Goal: Task Accomplishment & Management: Manage account settings

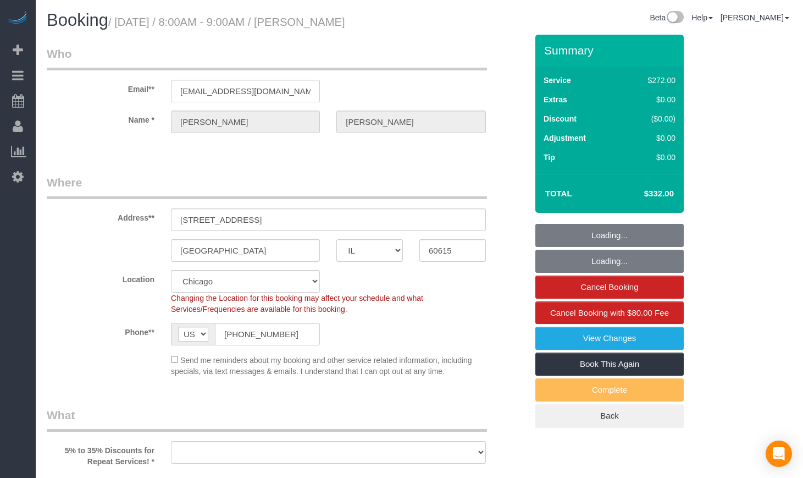
select select "IL"
select select "string:fspay-54309dbc-cb31-47e6-b361-0852335fc74a"
select select "513"
select select "3"
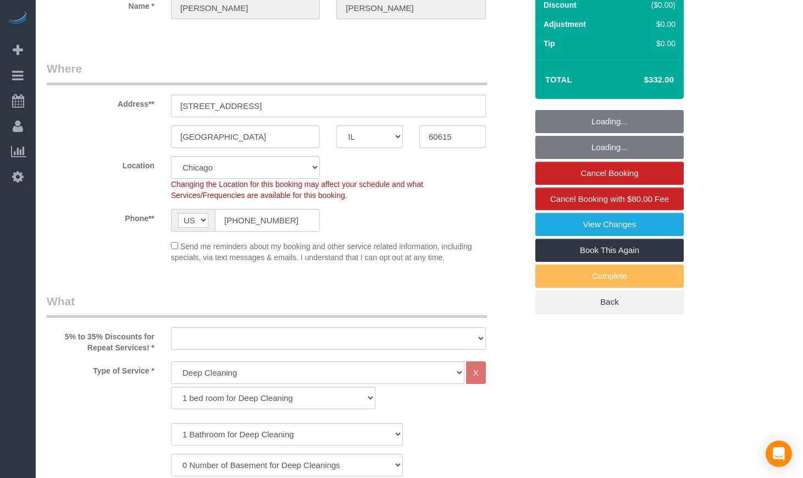
select select "object:729"
select select "number:1"
select select "number:66"
select select "number:139"
select select "number:106"
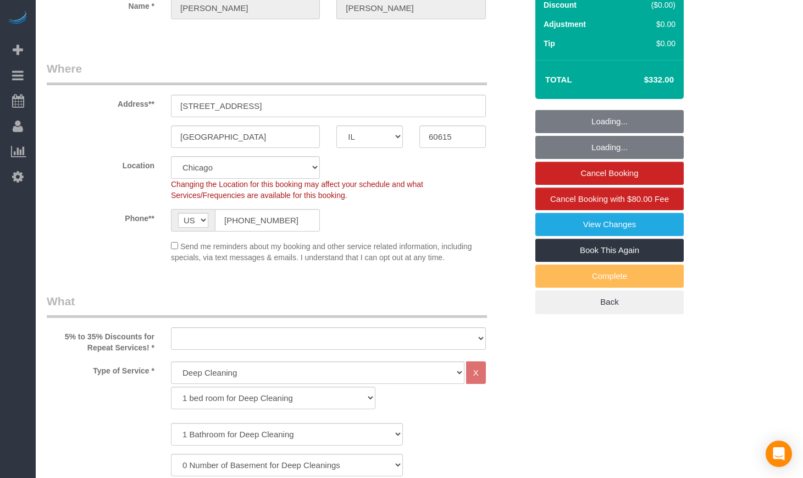
select select "3"
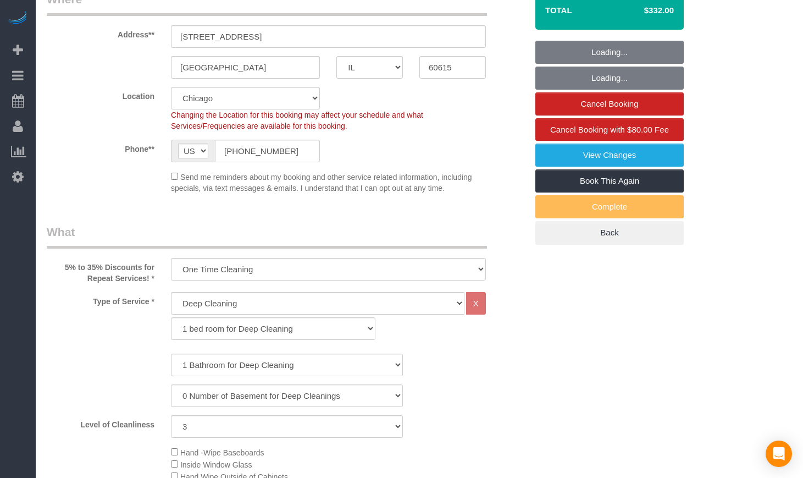
select select "spot1"
select select "object:1117"
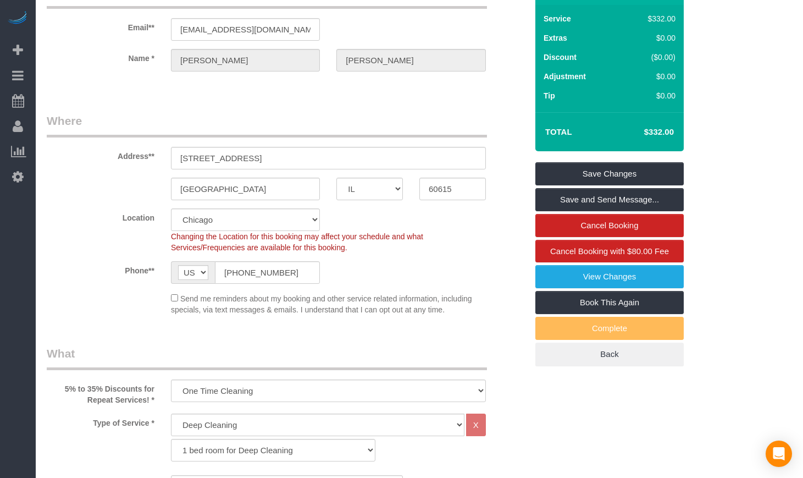
scroll to position [0, 0]
